Goal: Transaction & Acquisition: Book appointment/travel/reservation

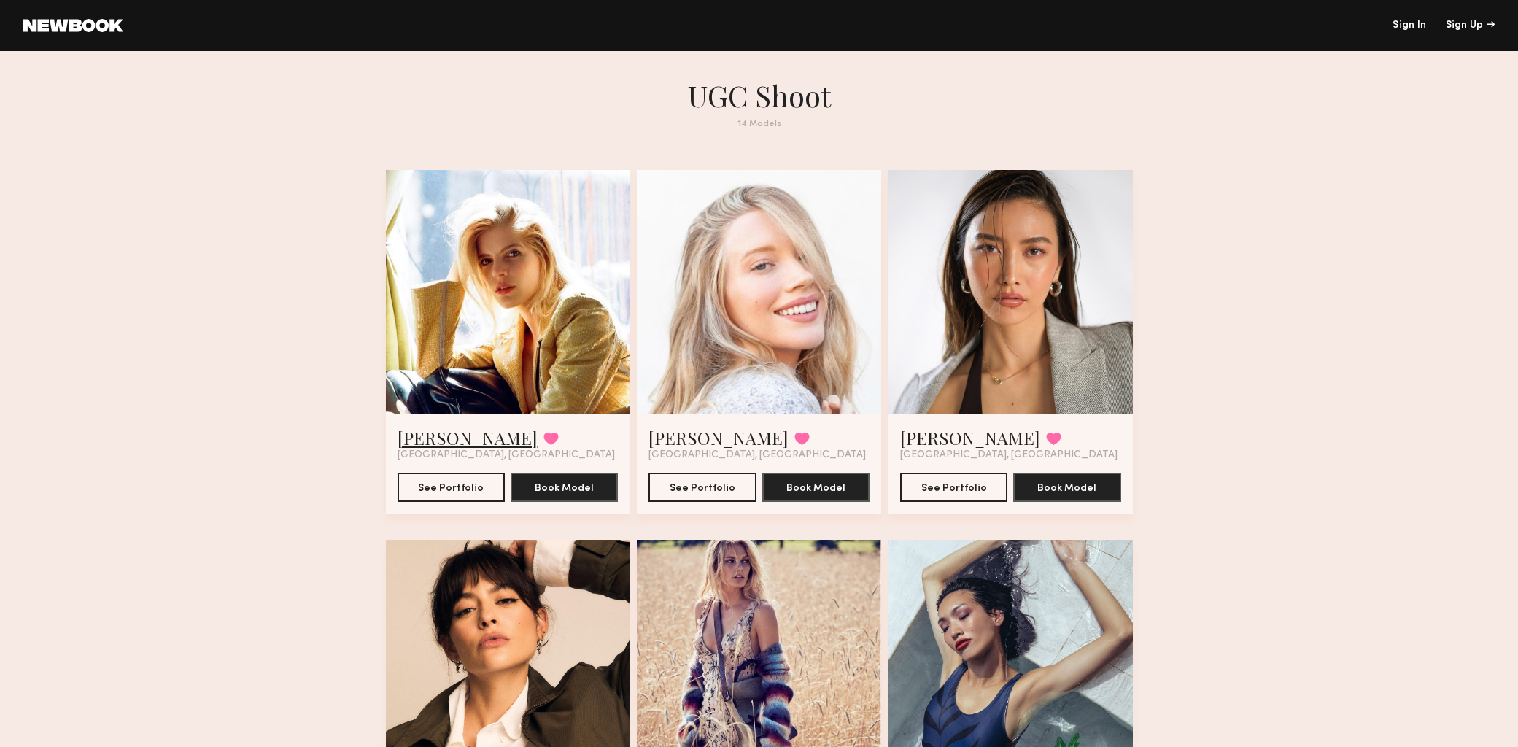
click at [450, 439] on link "Victoria J." at bounding box center [468, 437] width 140 height 23
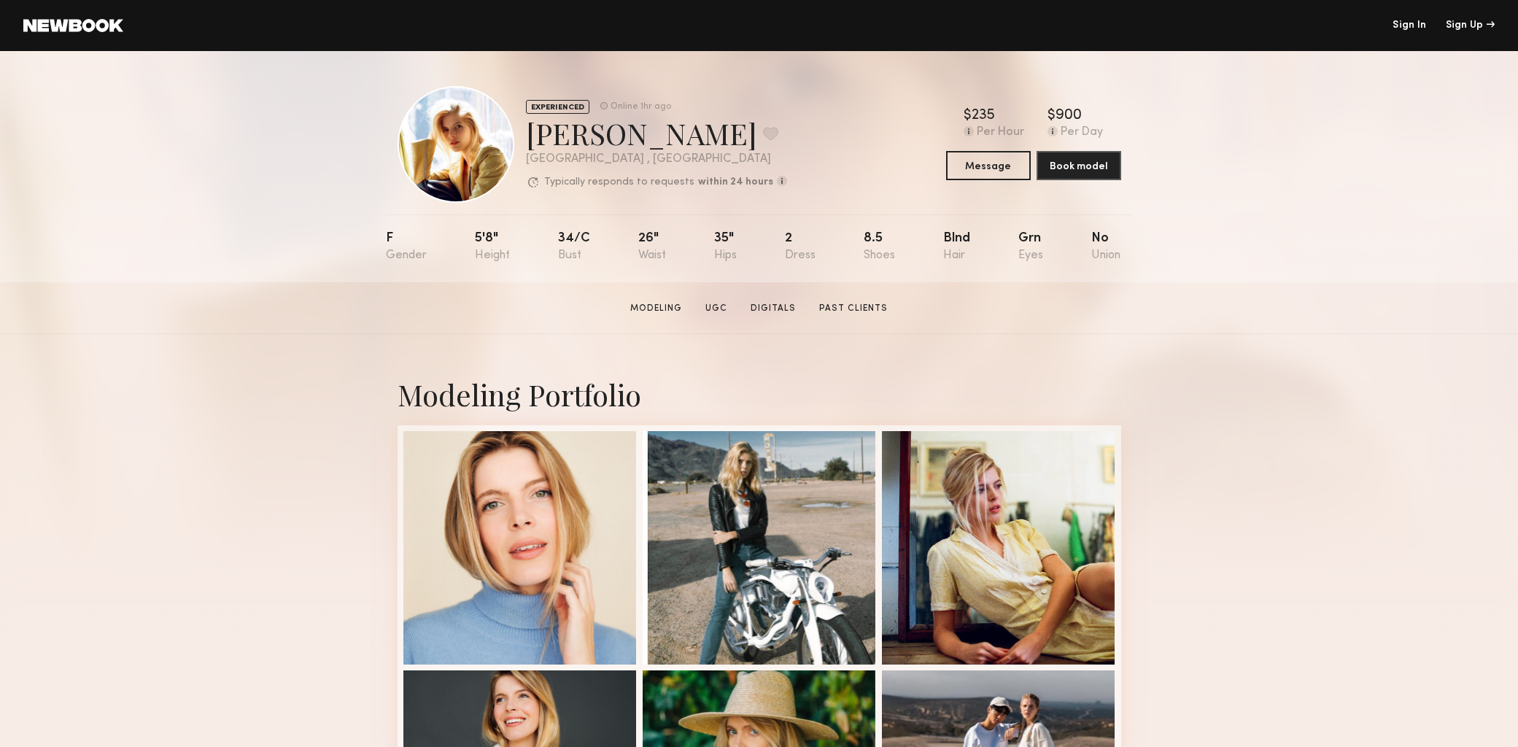
click at [1393, 30] on link "Sign In" at bounding box center [1410, 25] width 34 height 10
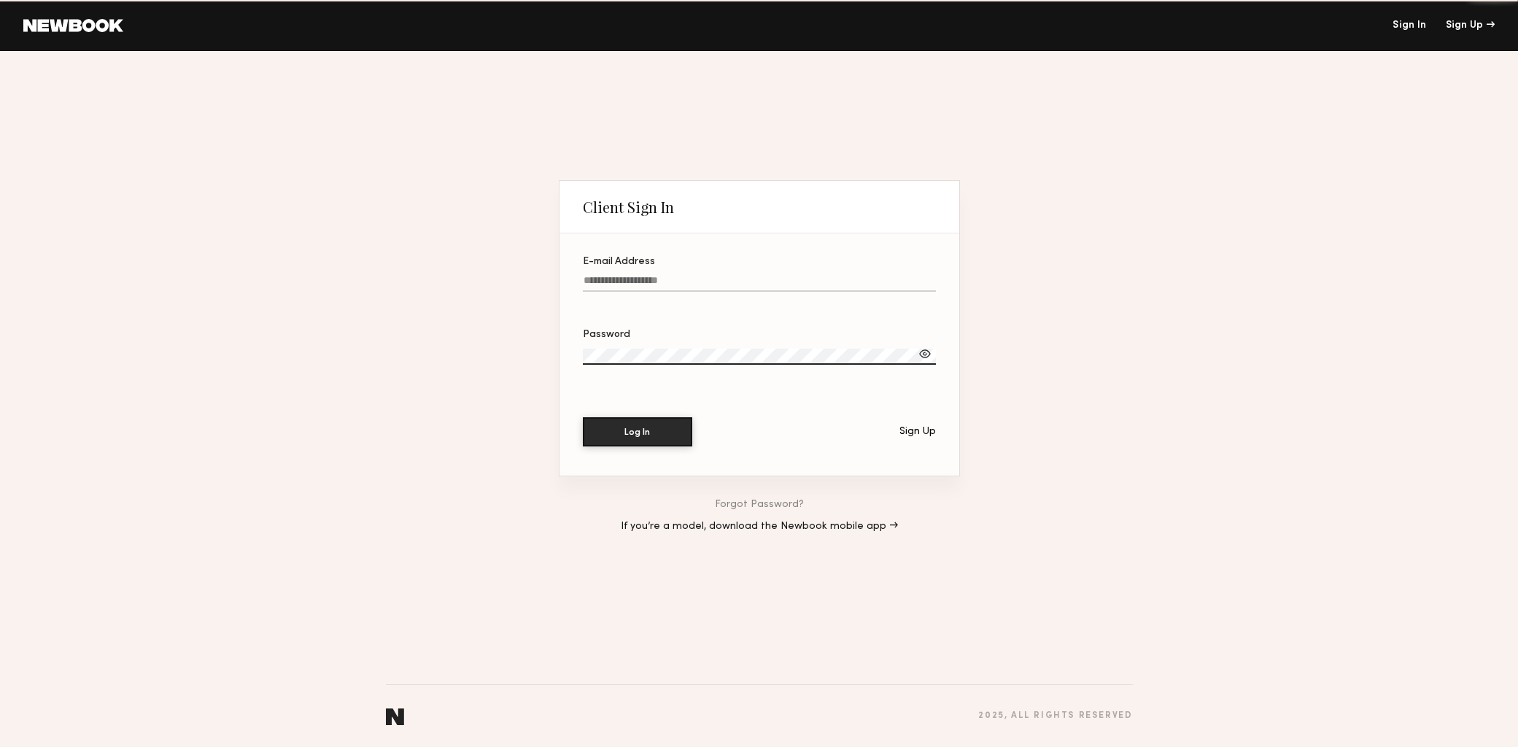
click at [1398, 26] on link "Sign In" at bounding box center [1410, 25] width 34 height 10
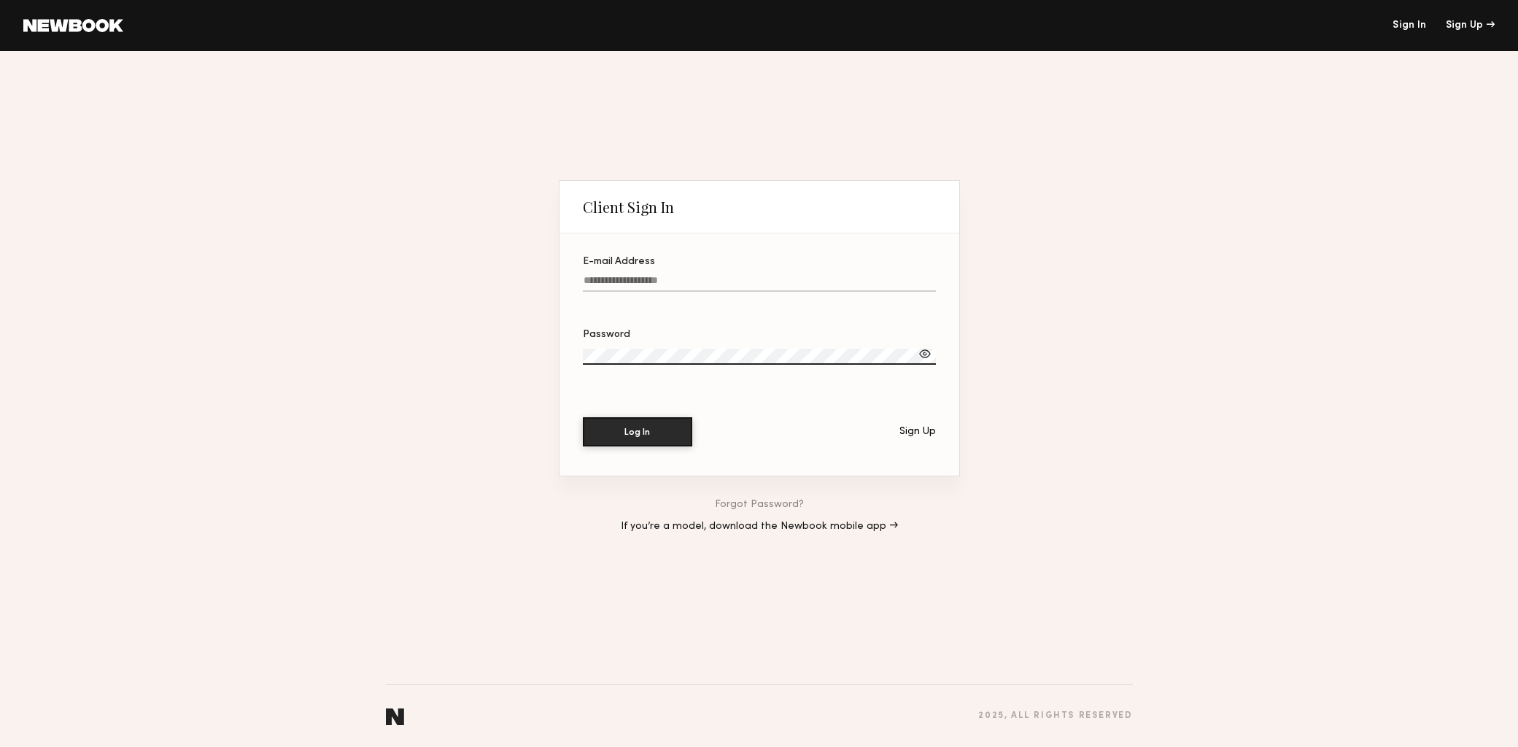
type input "**********"
click at [631, 444] on button "Log In" at bounding box center [637, 431] width 109 height 29
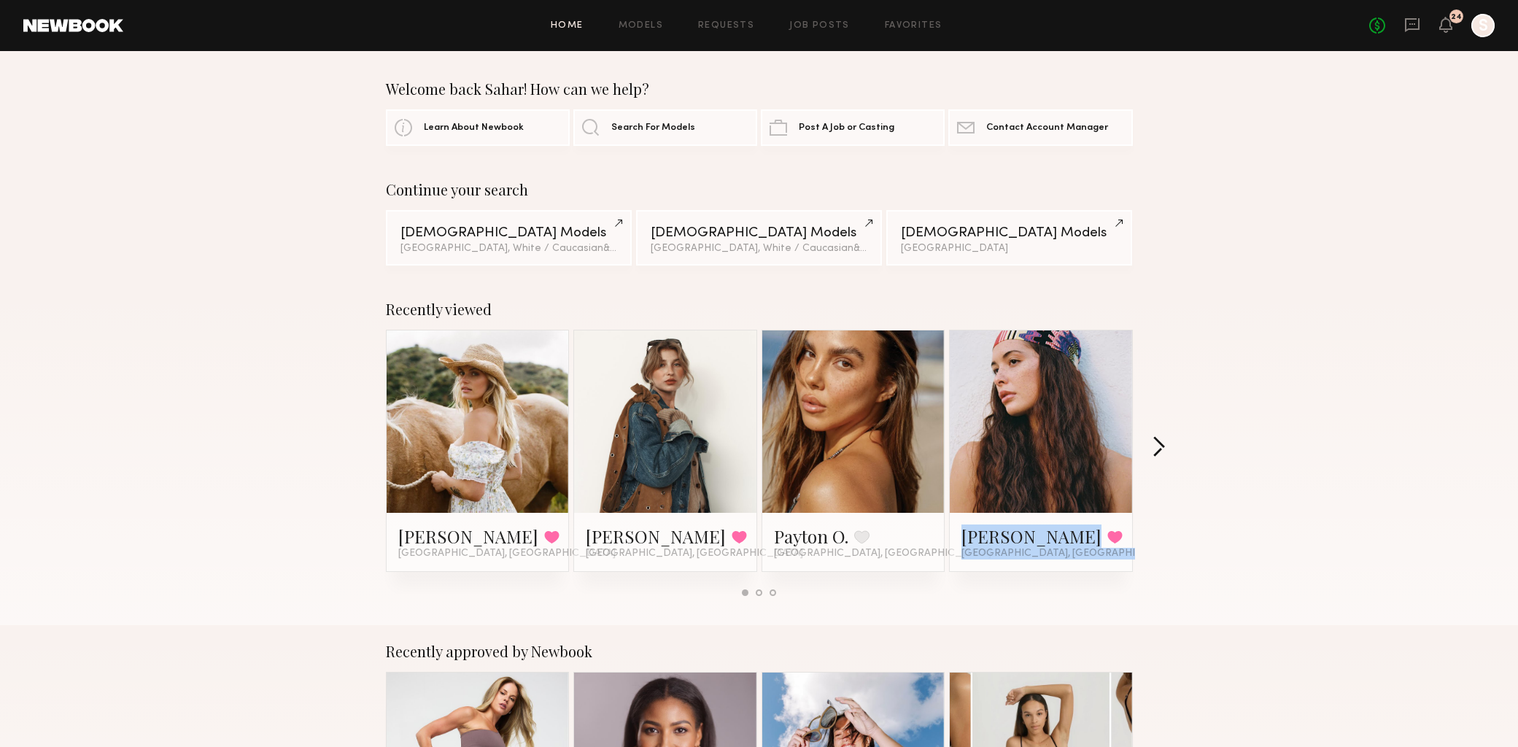
drag, startPoint x: 1163, startPoint y: 437, endPoint x: 1157, endPoint y: 441, distance: 7.5
click at [1162, 438] on div "Recently viewed Kristin K. Favorited Los Angeles, CA Brittany H. Favorited Los …" at bounding box center [759, 454] width 1518 height 342
click at [1156, 441] on button "button" at bounding box center [1159, 448] width 14 height 24
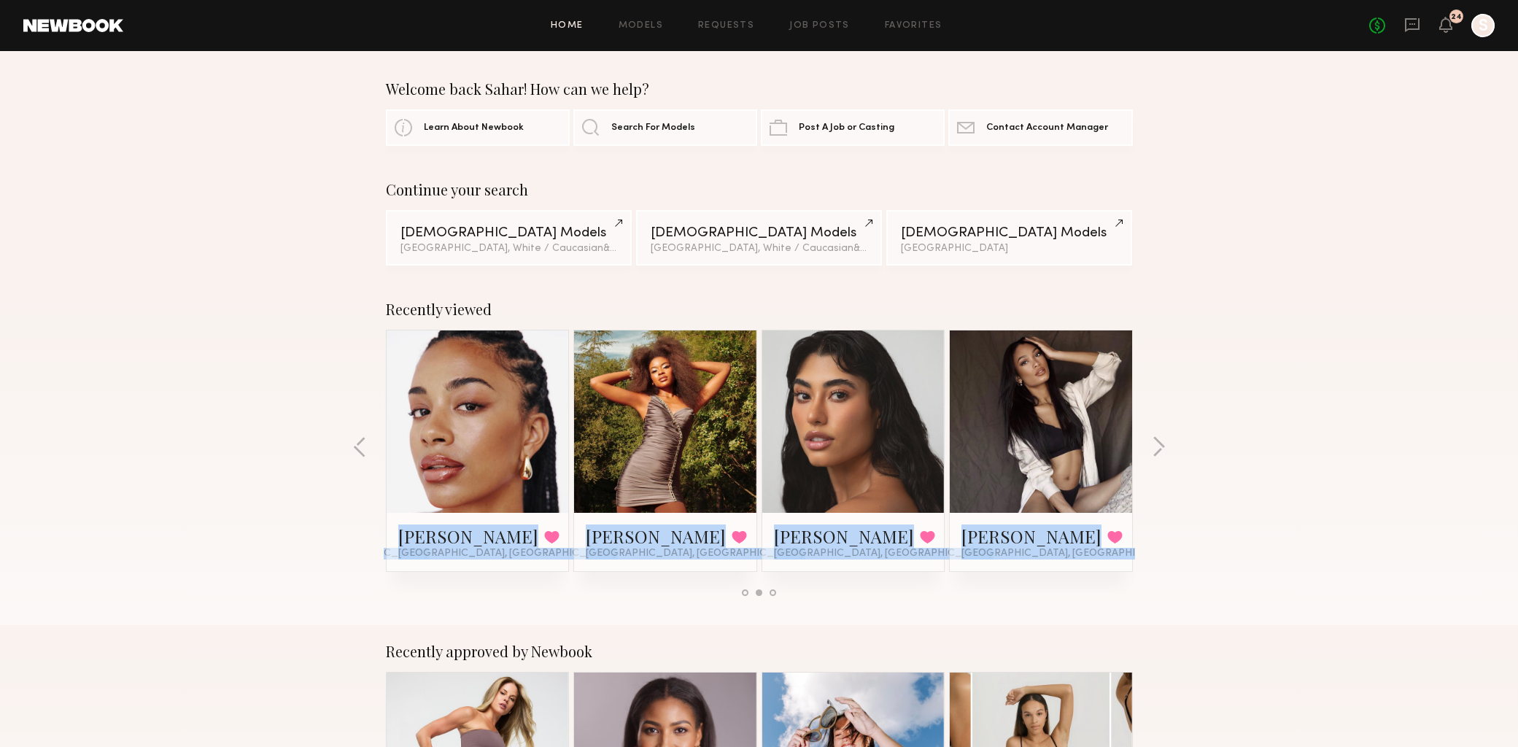
click at [1149, 441] on div "Recently viewed Kristin K. Favorited Los Angeles, CA Brittany H. Favorited Los …" at bounding box center [759, 454] width 1518 height 342
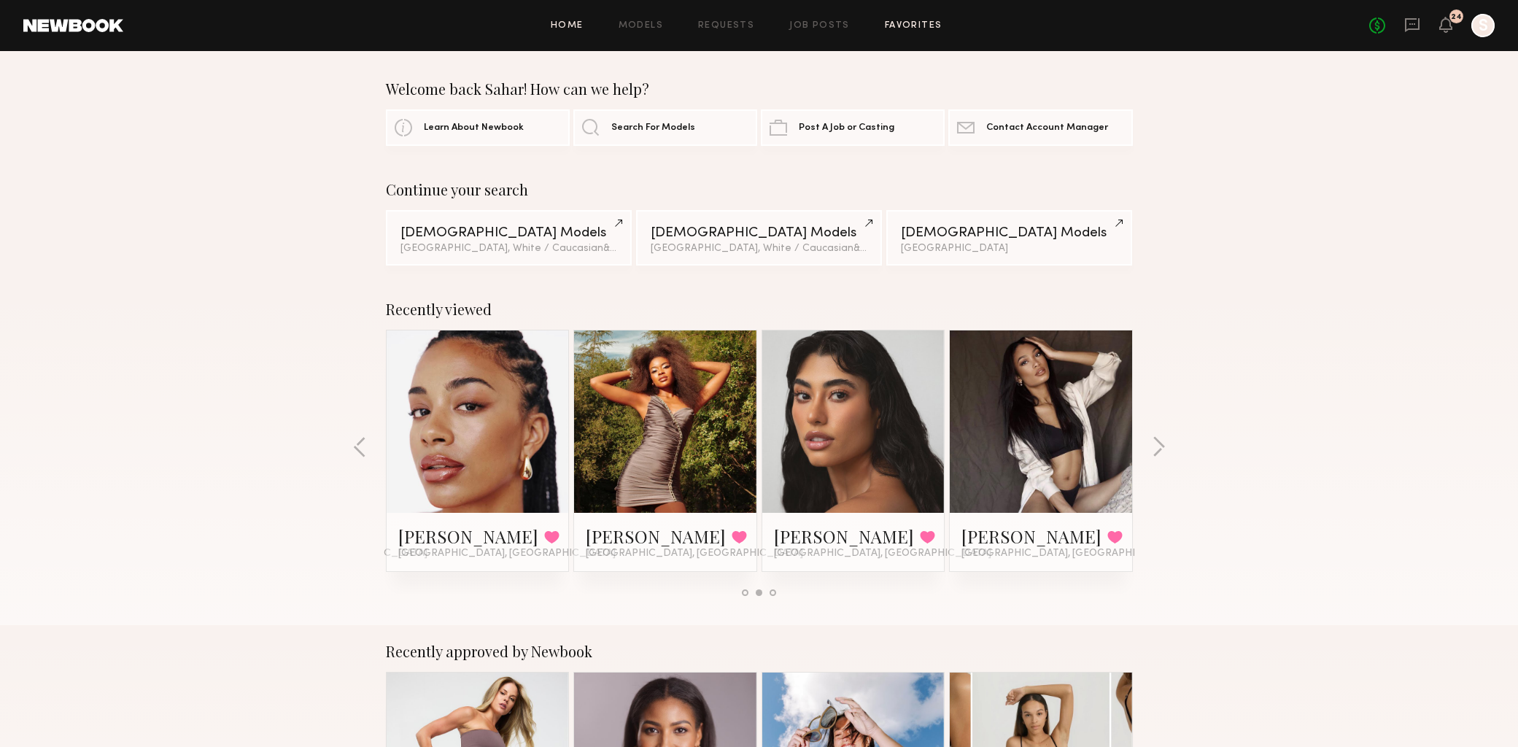
click at [931, 23] on link "Favorites" at bounding box center [914, 25] width 58 height 9
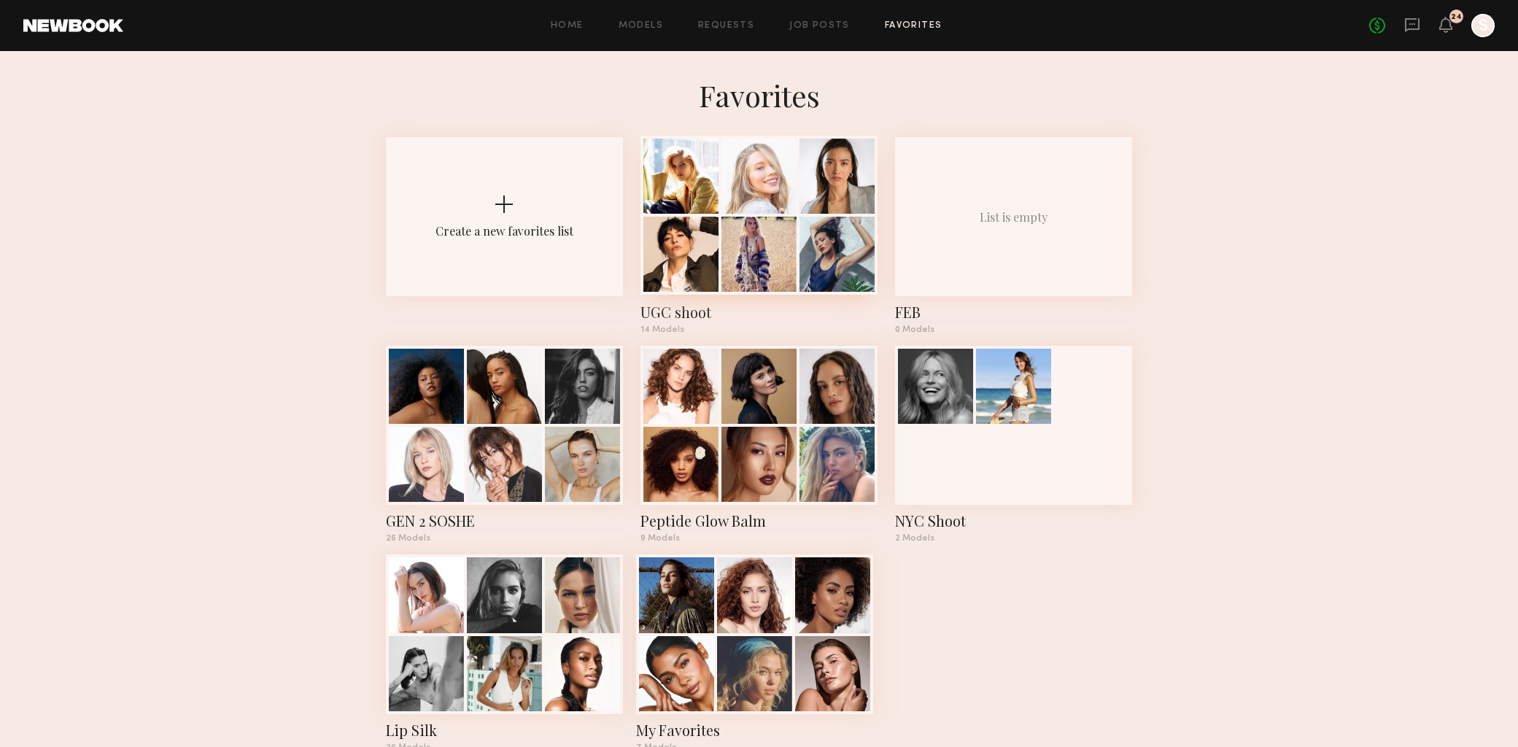
click at [721, 247] on div at bounding box center [758, 254] width 75 height 75
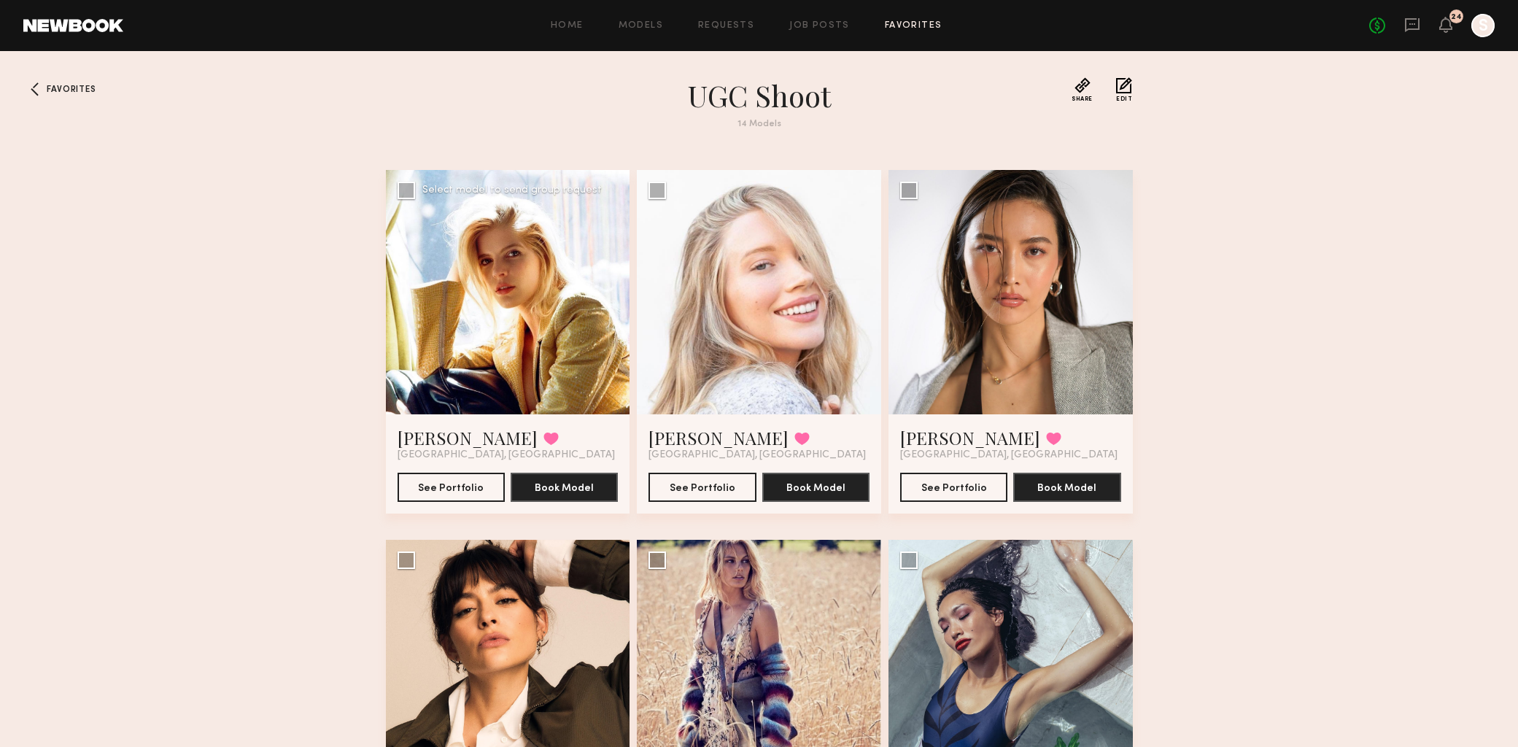
click at [514, 310] on div at bounding box center [508, 292] width 244 height 244
click at [449, 489] on button "See Portfolio" at bounding box center [451, 486] width 107 height 29
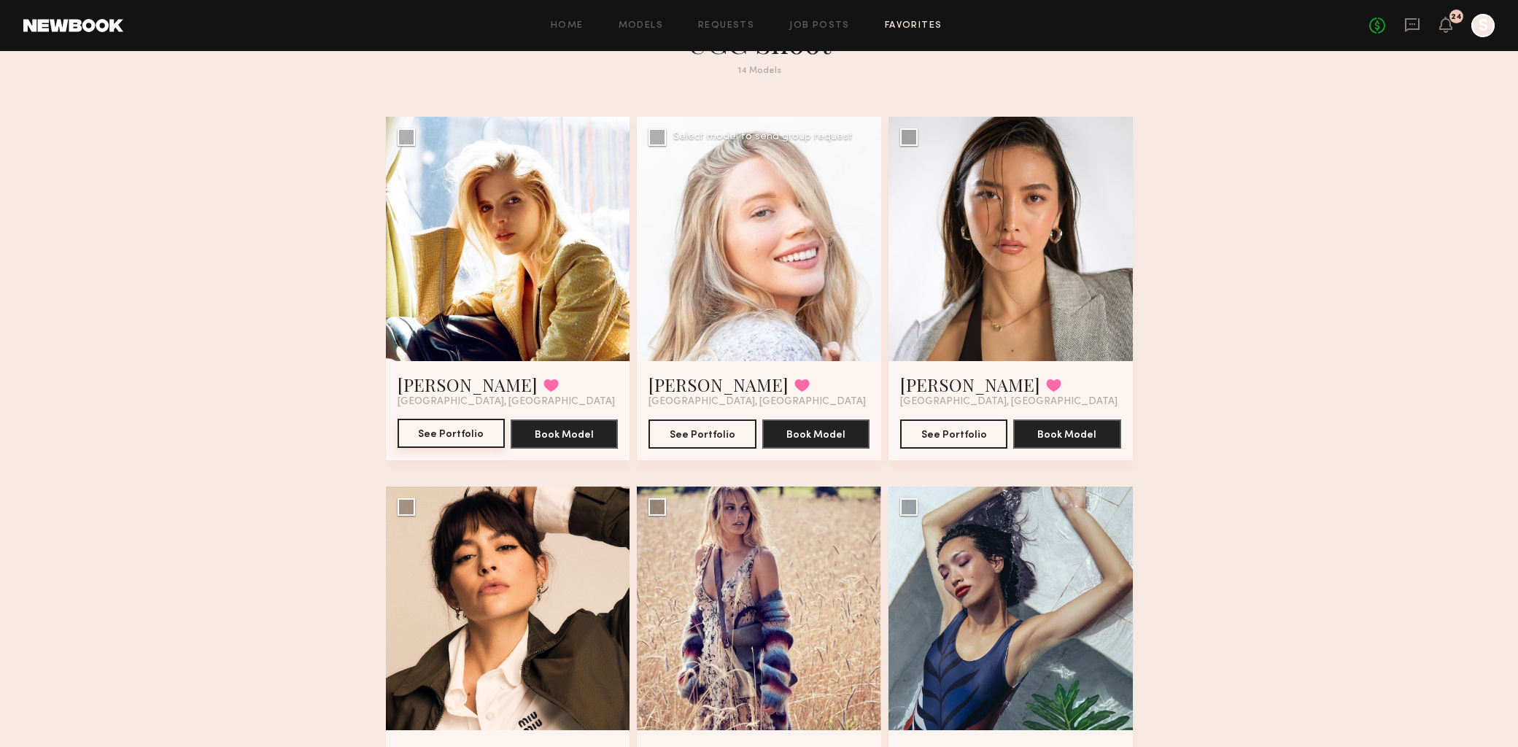
scroll to position [198, 0]
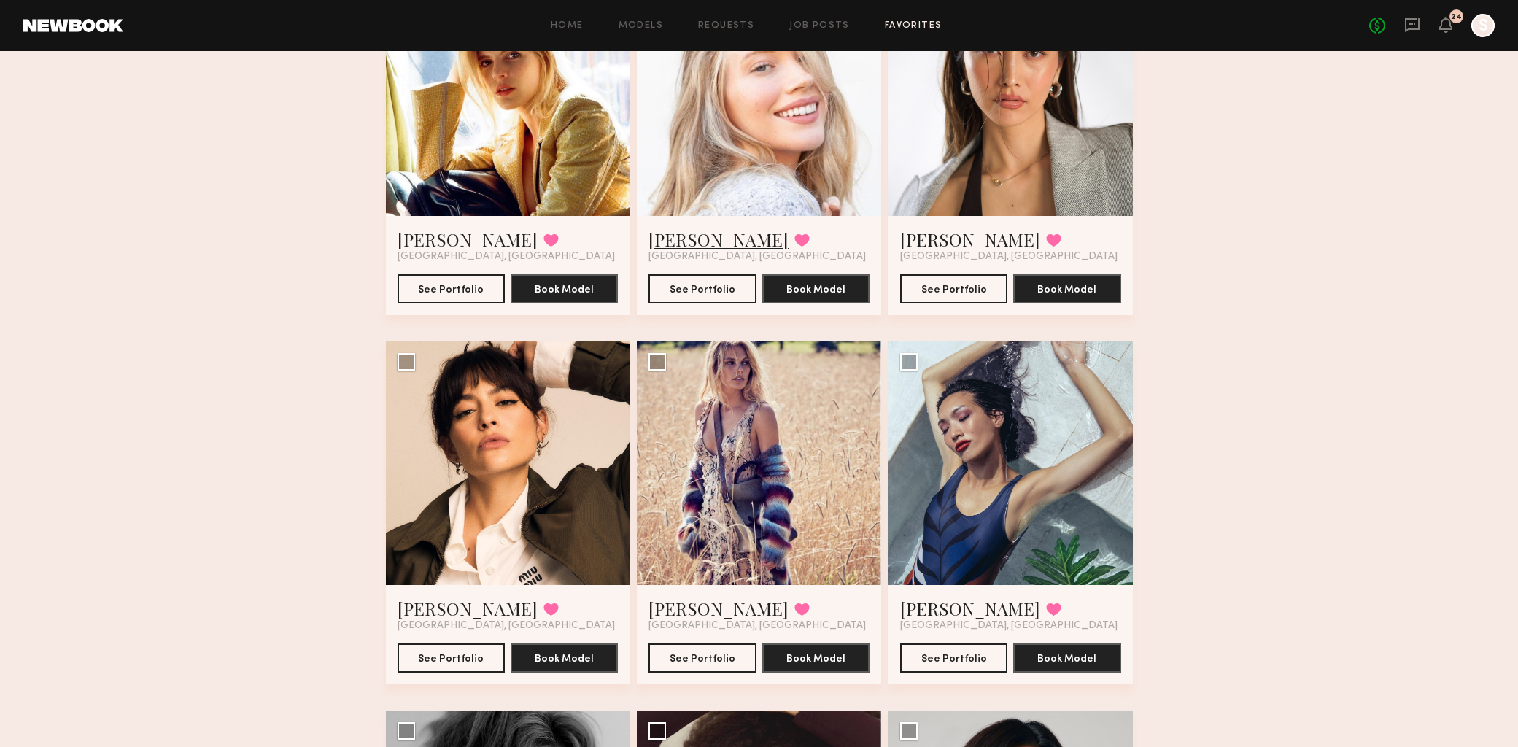
click at [681, 243] on link "Julia T." at bounding box center [718, 239] width 140 height 23
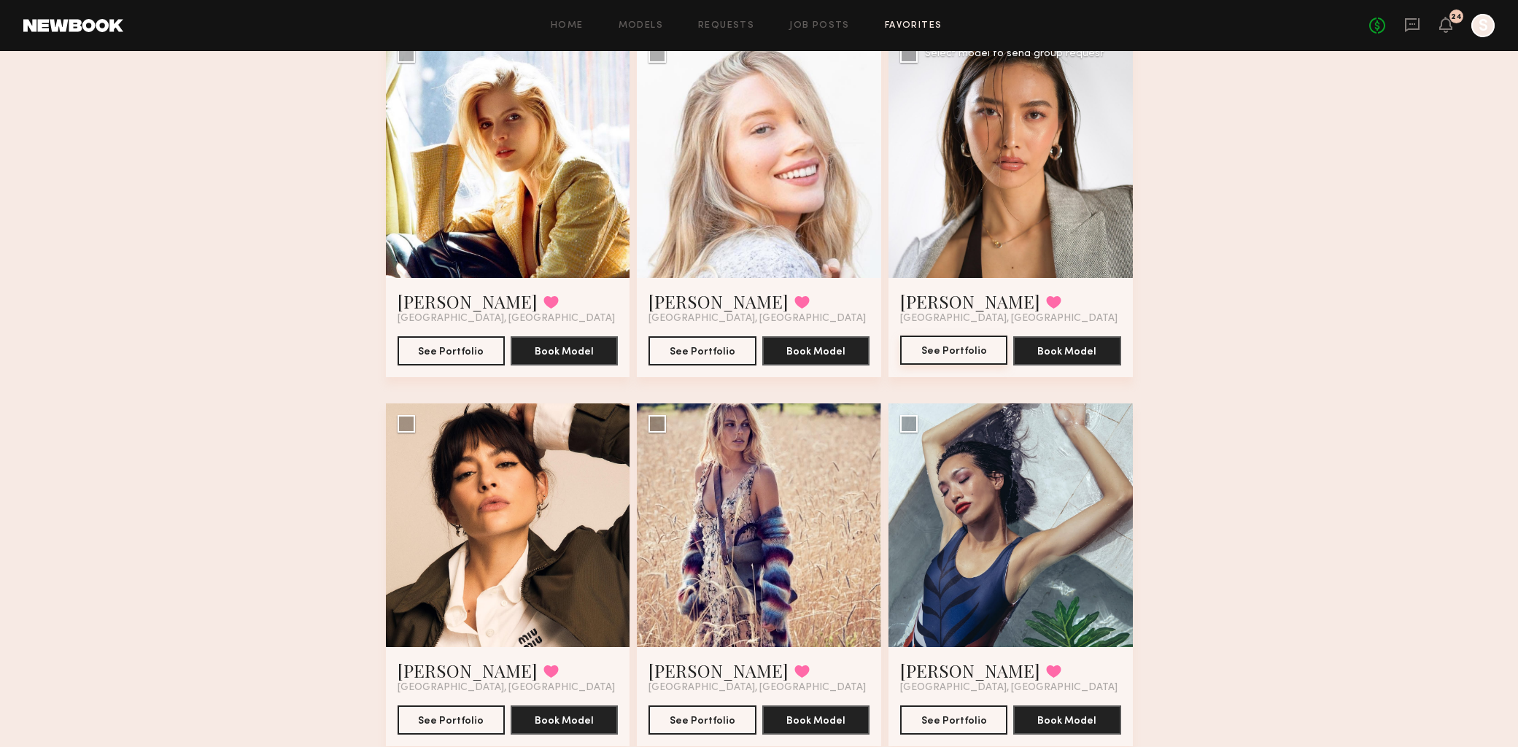
scroll to position [336, 0]
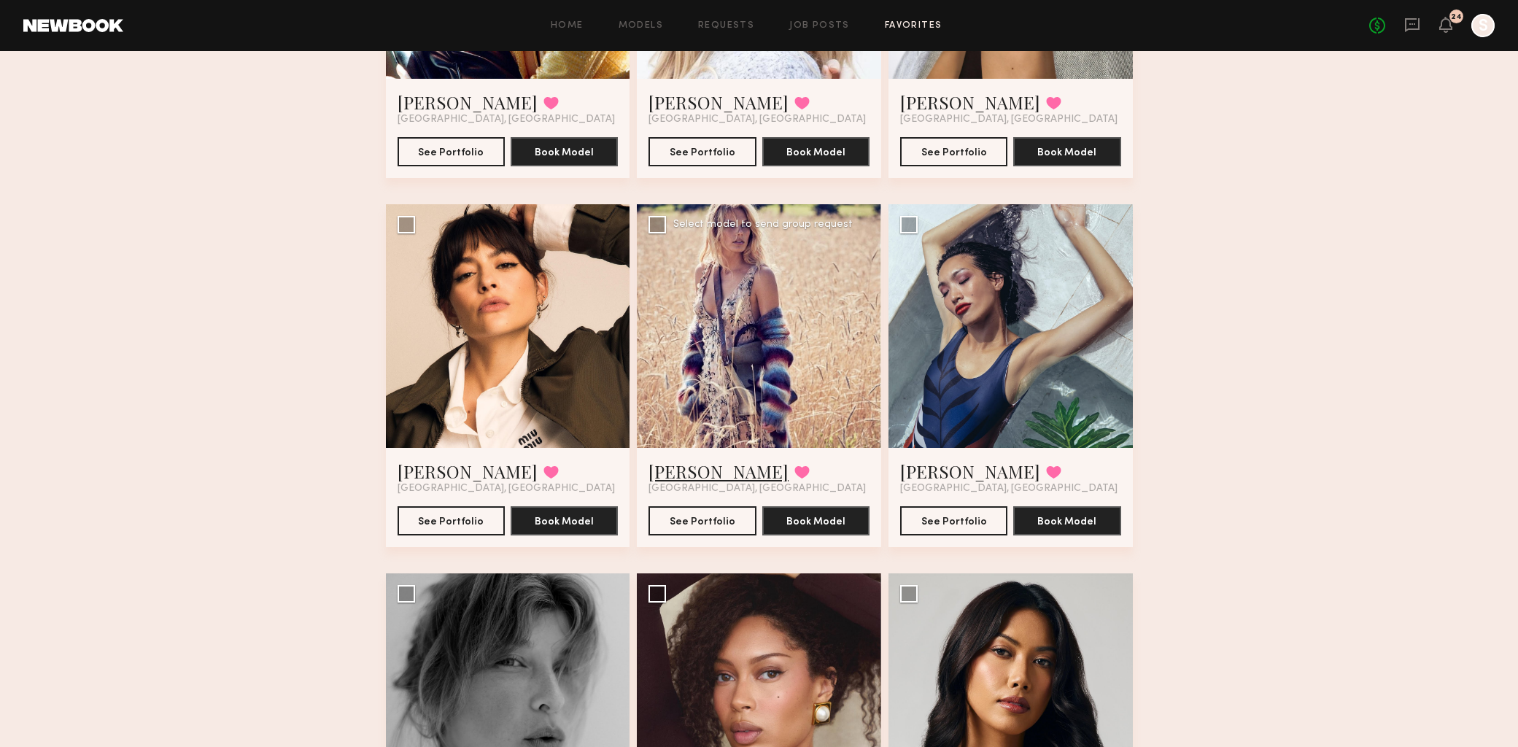
click at [669, 471] on link "Kristin K." at bounding box center [718, 471] width 140 height 23
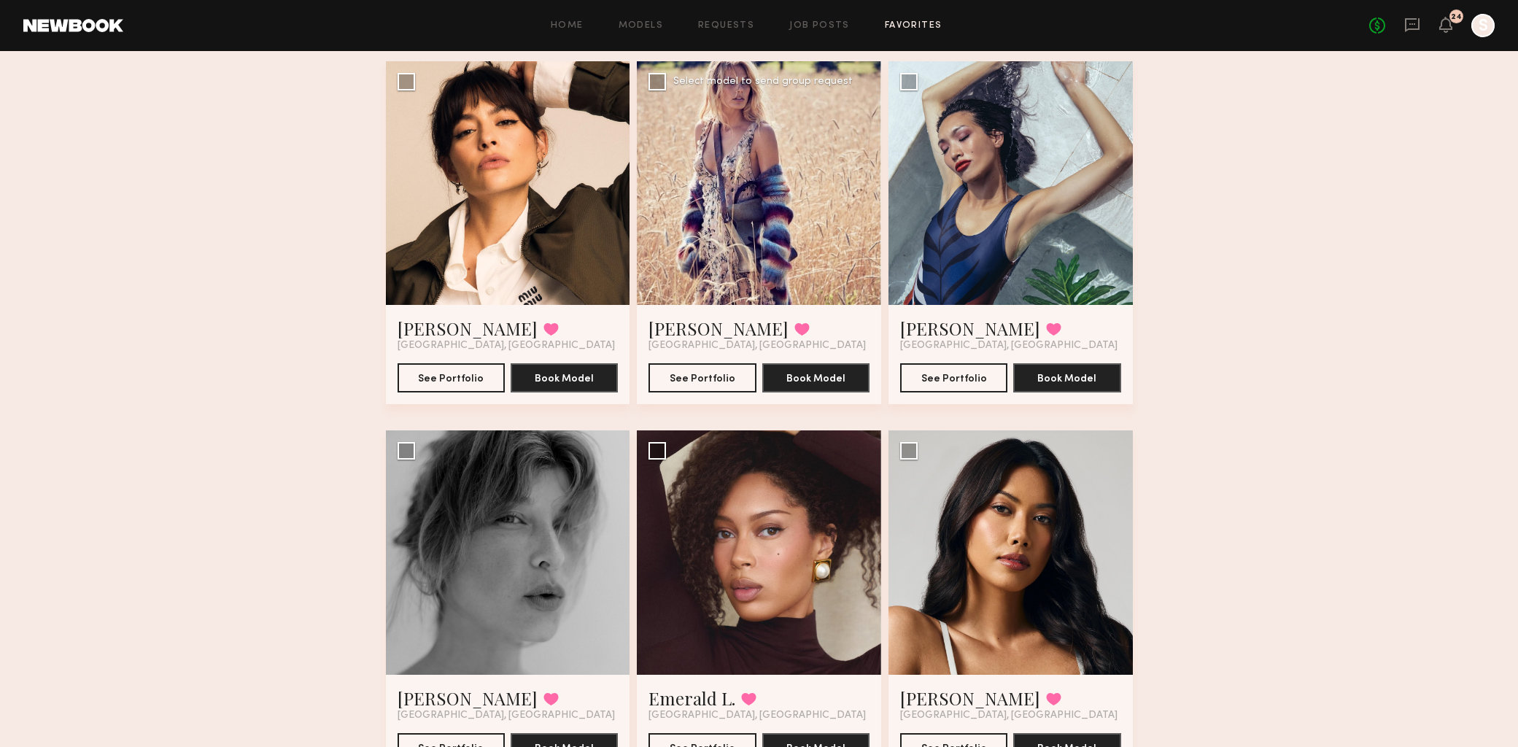
scroll to position [385, 0]
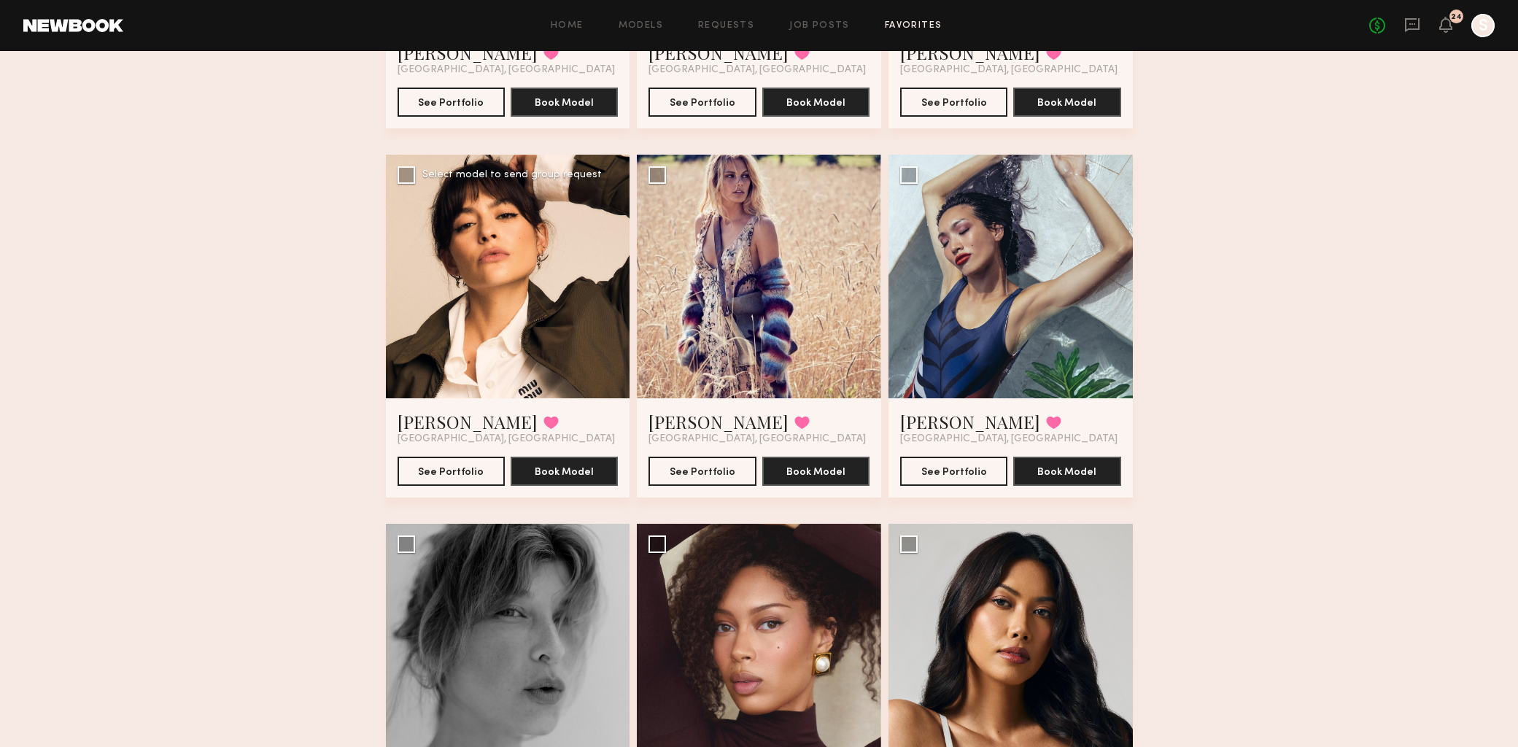
click at [454, 433] on span "[GEOGRAPHIC_DATA], [GEOGRAPHIC_DATA]" at bounding box center [506, 439] width 217 height 12
click at [458, 419] on link "[PERSON_NAME]" at bounding box center [468, 421] width 140 height 23
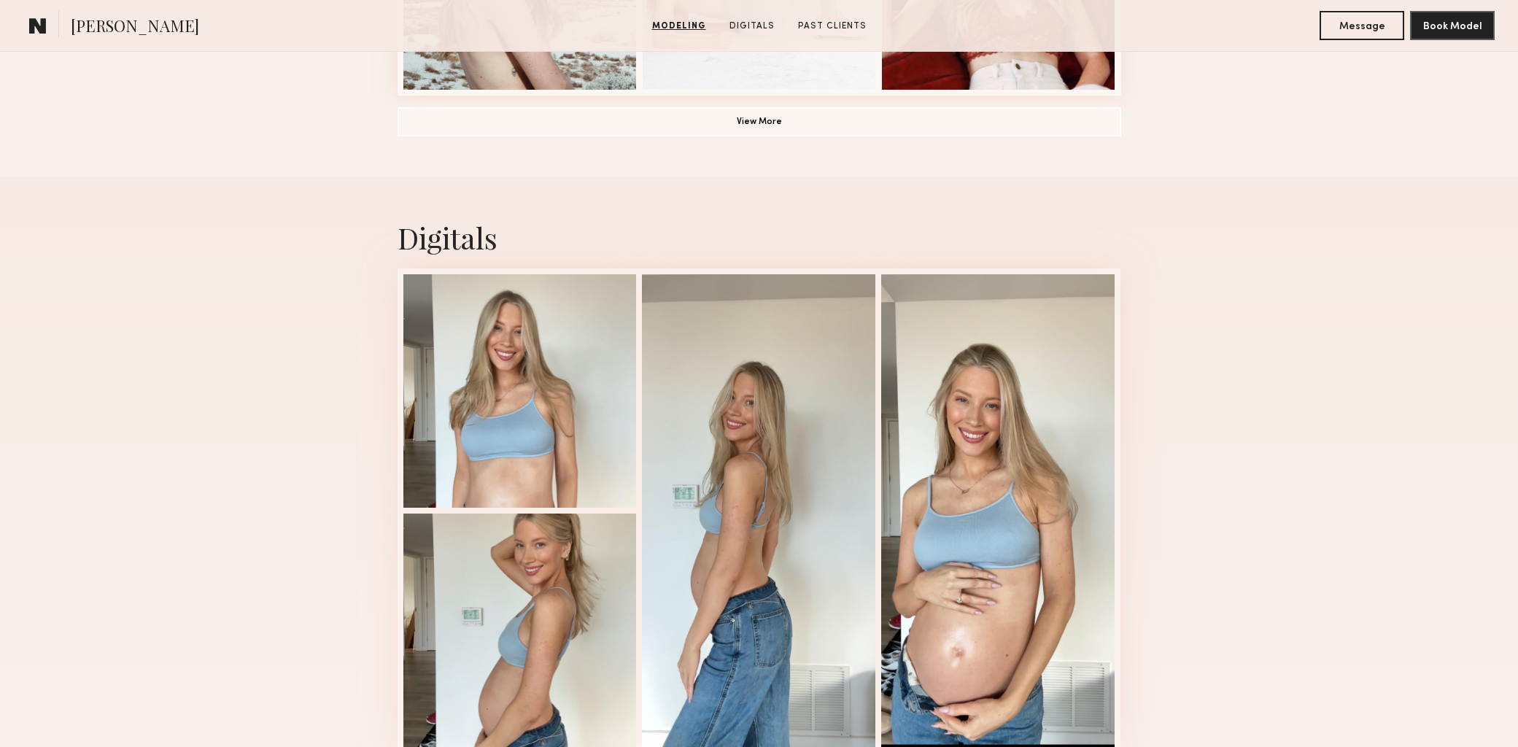
scroll to position [1450, 0]
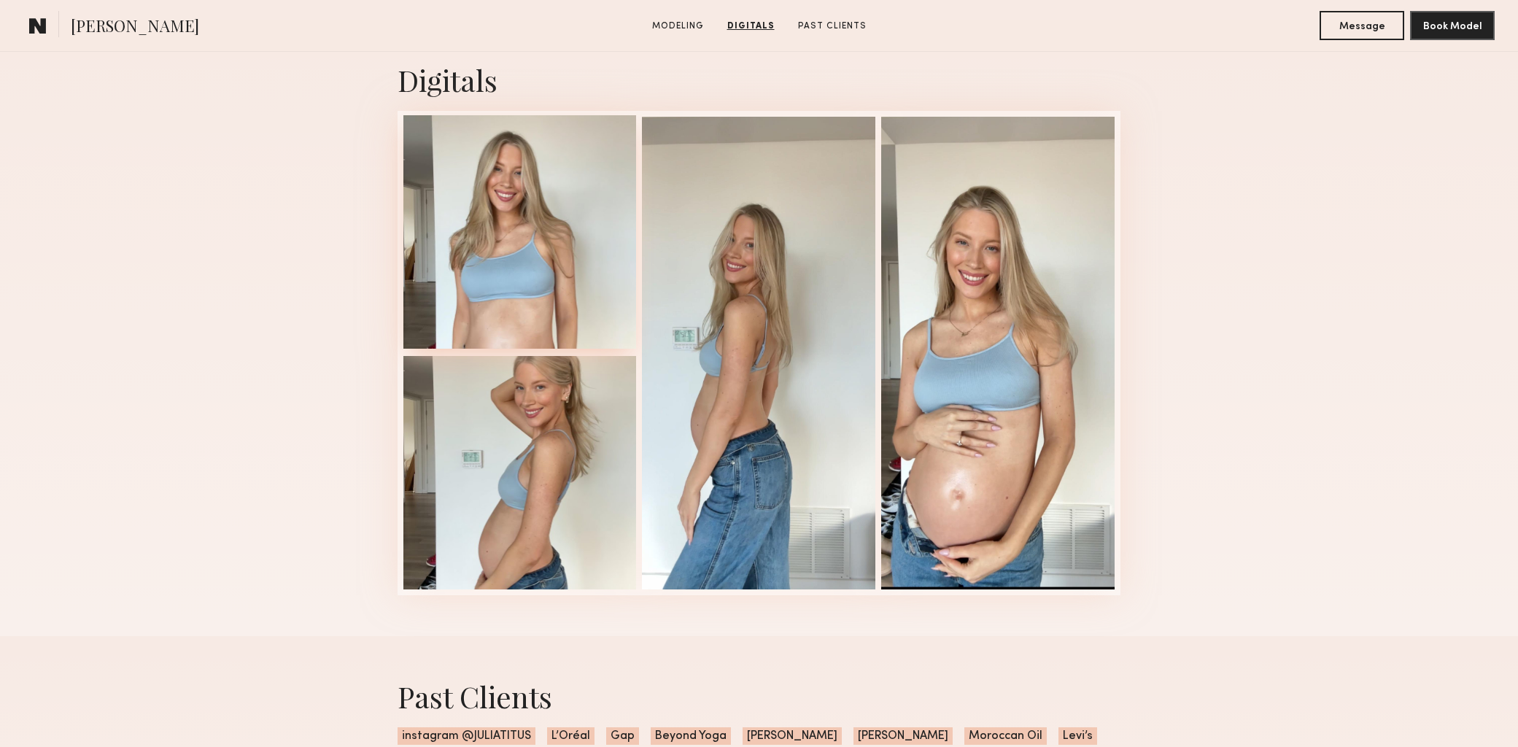
click at [508, 303] on div at bounding box center [519, 231] width 233 height 233
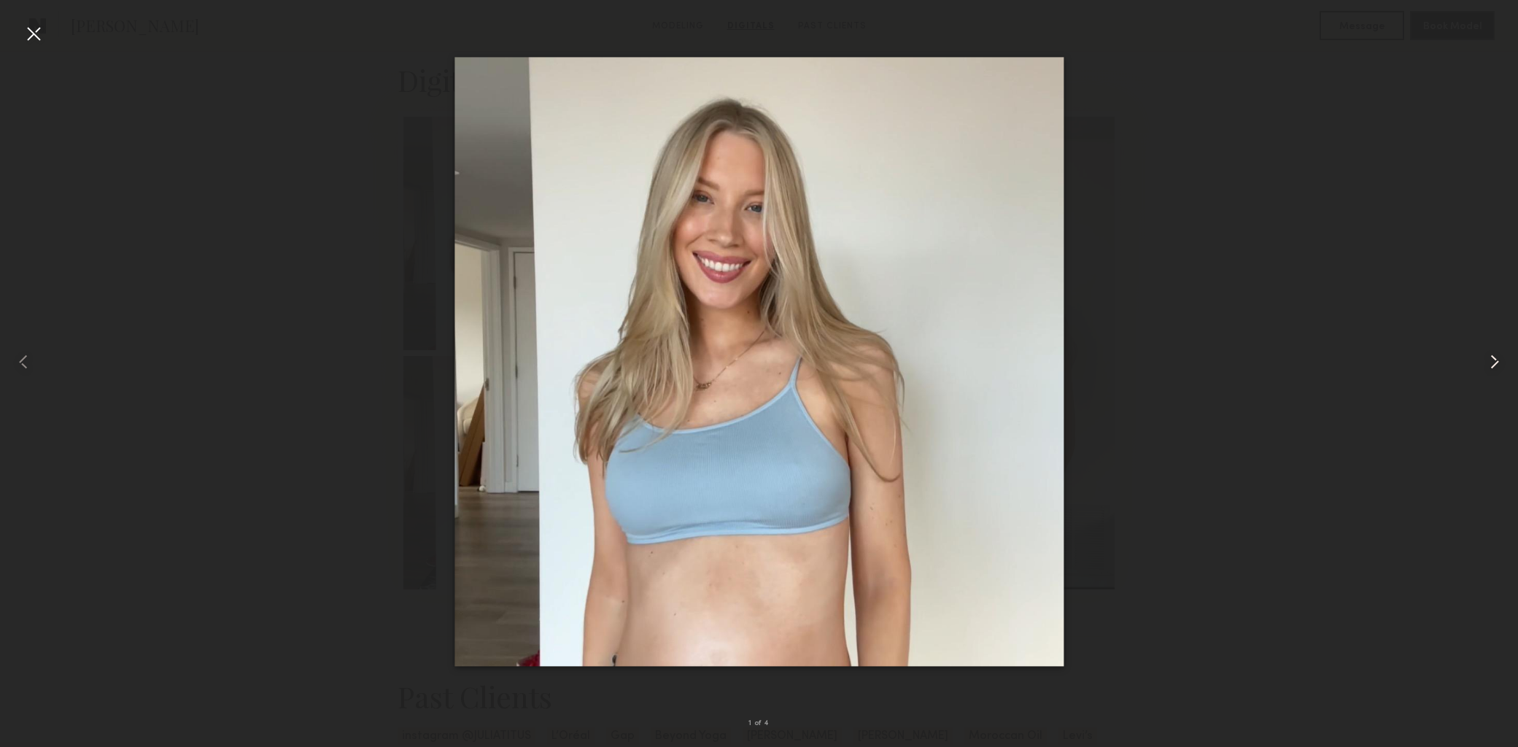
click at [1494, 360] on common-icon at bounding box center [1494, 361] width 23 height 23
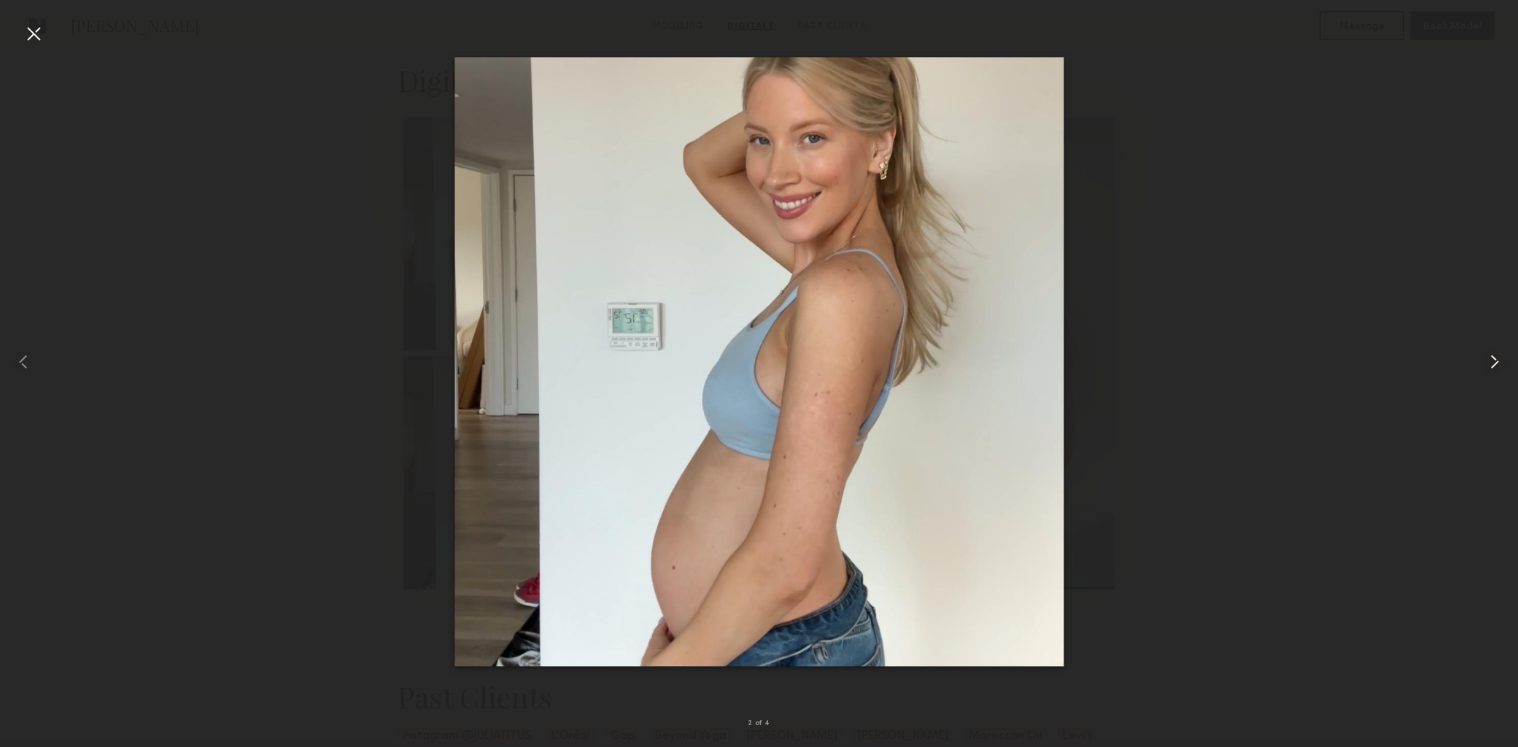
click at [1490, 360] on common-icon at bounding box center [1494, 361] width 23 height 23
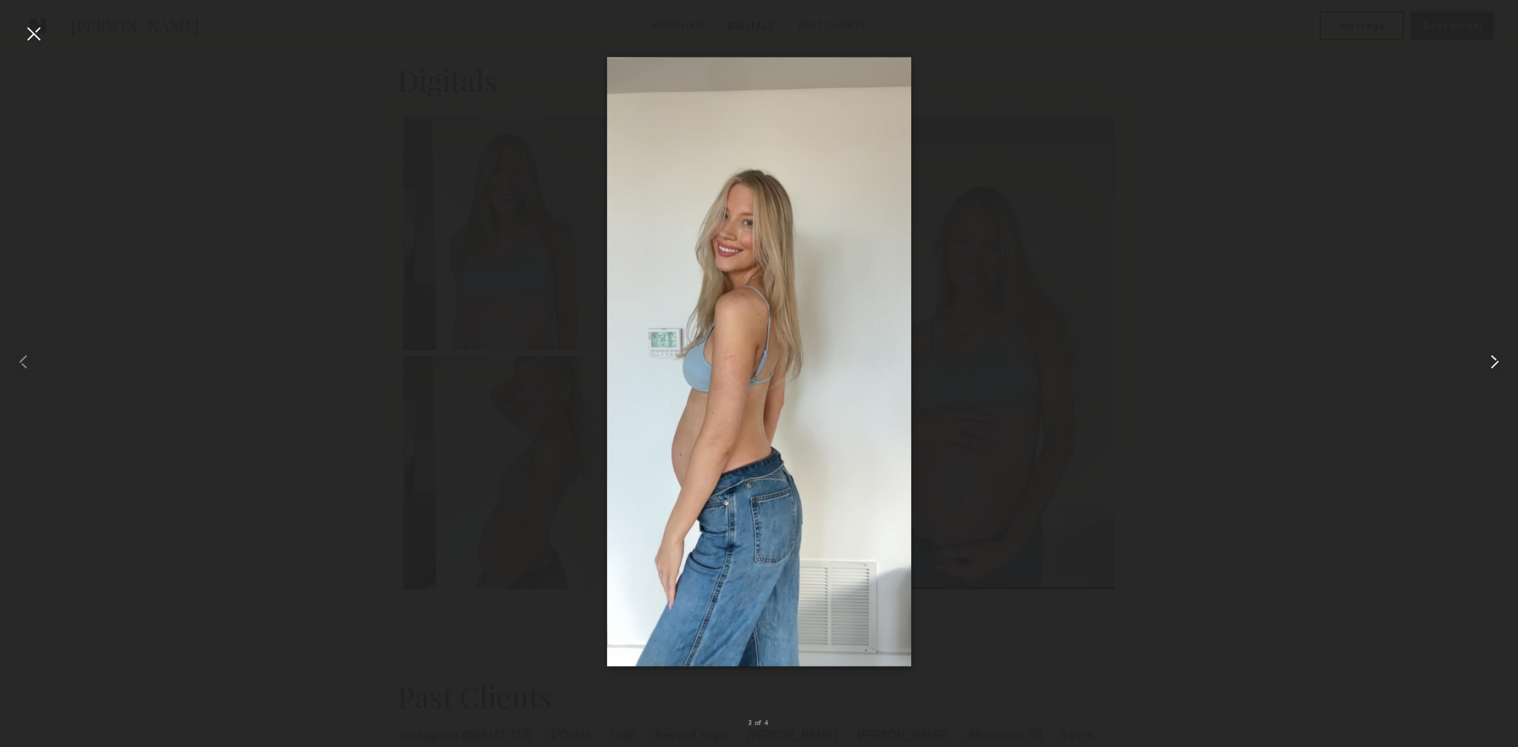
click at [1490, 360] on common-icon at bounding box center [1494, 361] width 23 height 23
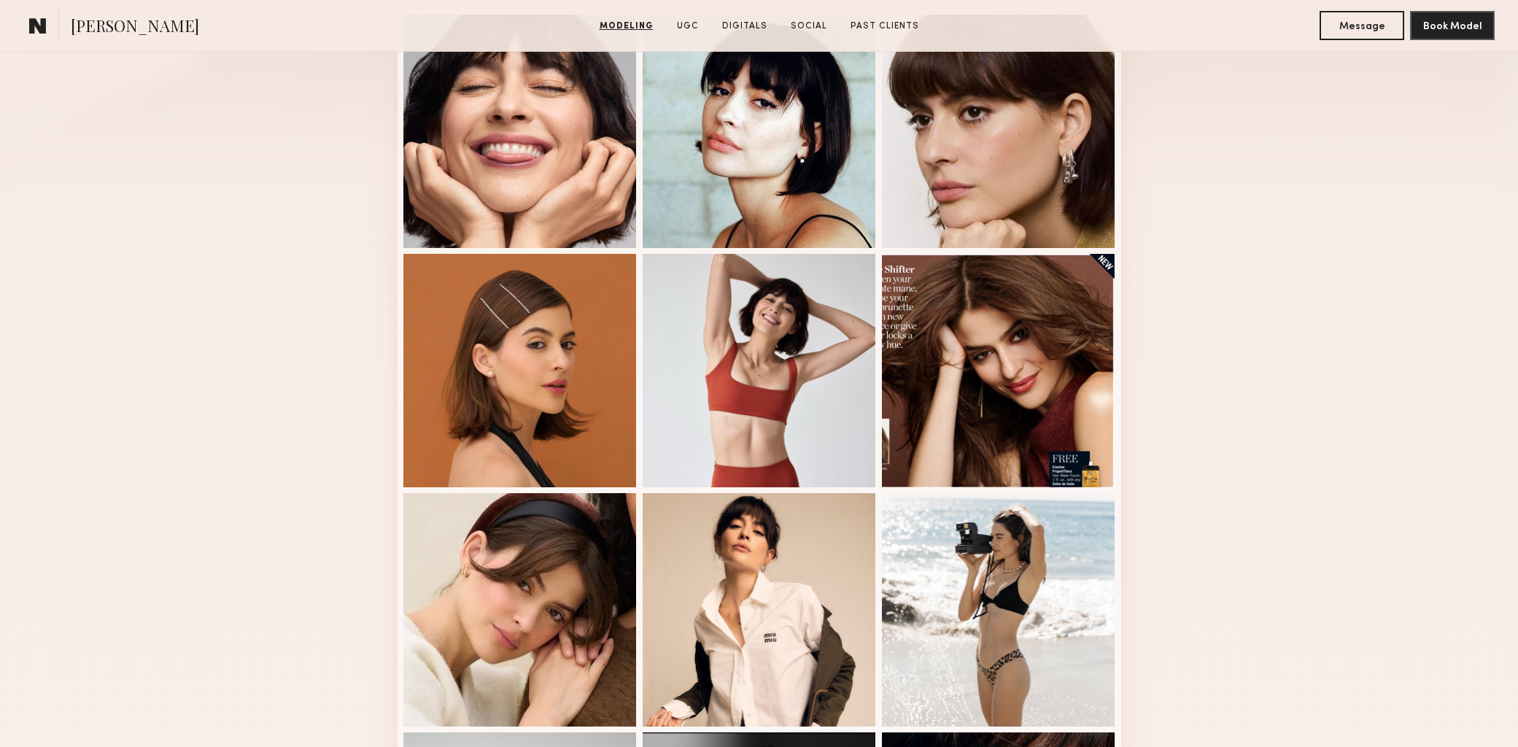
scroll to position [254, 0]
